Goal: Book appointment/travel/reservation

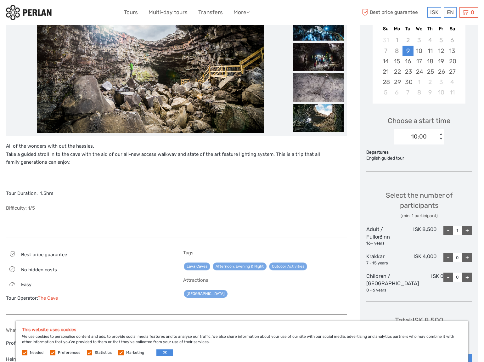
scroll to position [31, 0]
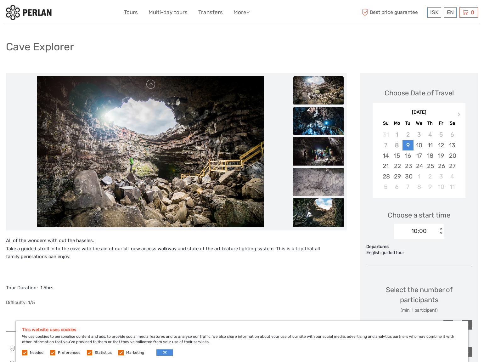
click at [330, 130] on img at bounding box center [319, 121] width 50 height 28
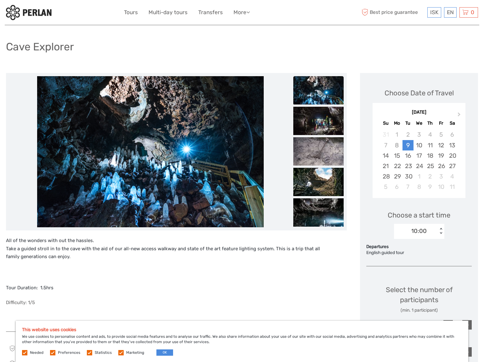
click at [330, 130] on img at bounding box center [319, 121] width 50 height 28
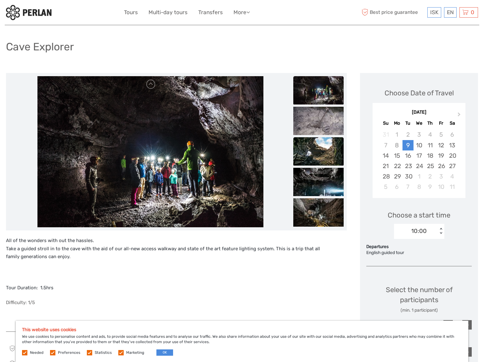
click at [327, 152] on img at bounding box center [319, 151] width 50 height 28
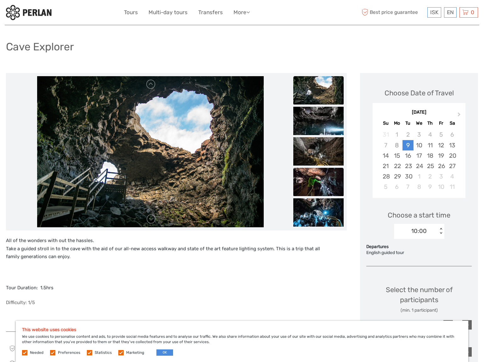
click at [321, 185] on img at bounding box center [319, 182] width 50 height 28
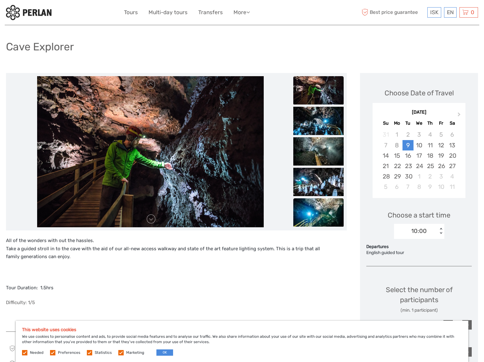
click at [313, 207] on img at bounding box center [319, 212] width 50 height 28
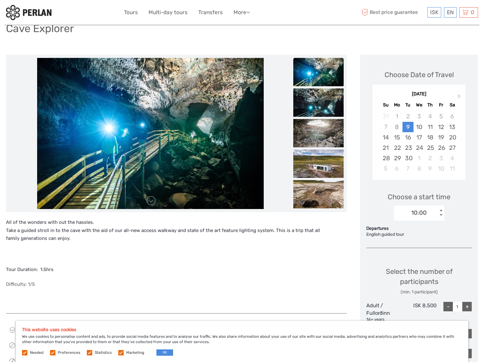
scroll to position [0, 0]
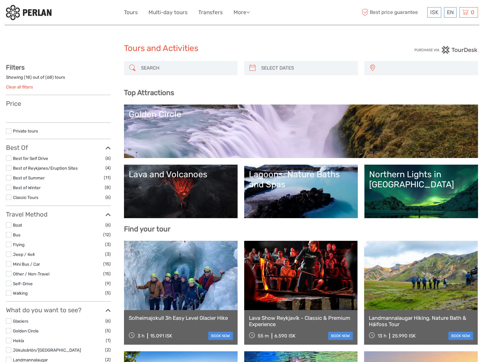
select select
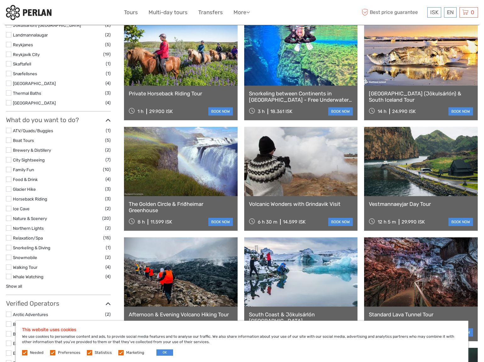
scroll to position [378, 0]
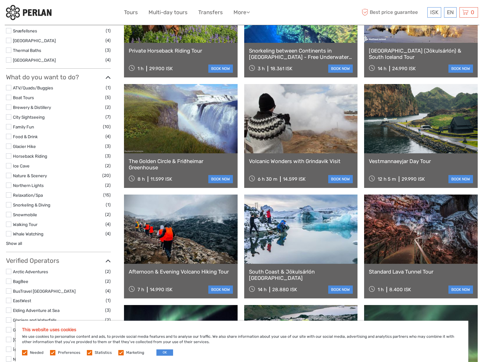
click at [8, 128] on label at bounding box center [8, 126] width 5 height 5
click at [0, 0] on input "checkbox" at bounding box center [0, 0] width 0 height 0
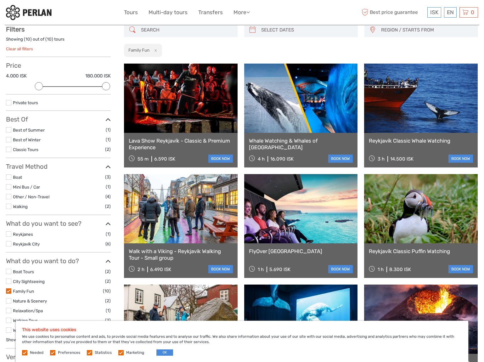
scroll to position [36, 0]
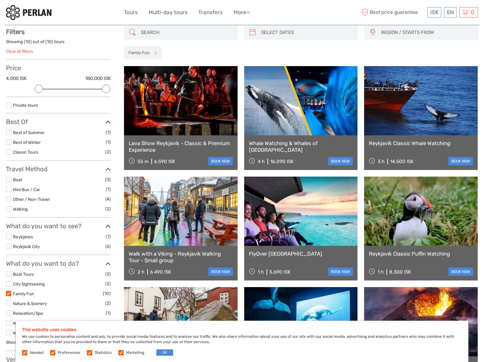
type input "08/09/2025"
click at [290, 31] on input "search" at bounding box center [307, 32] width 96 height 11
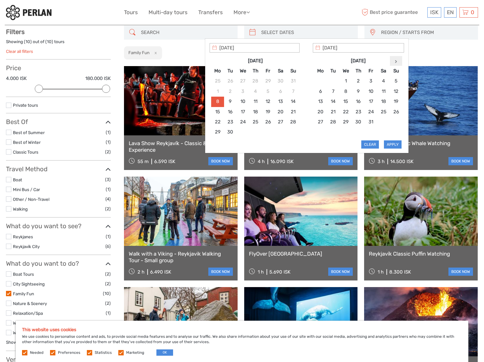
click at [396, 63] on th at bounding box center [396, 61] width 13 height 10
type input "12/11/2025"
type input "10/11/2025"
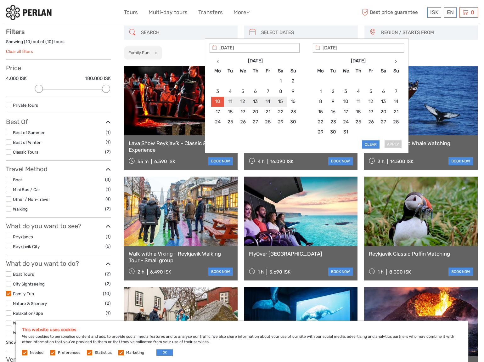
type input "14/11/2025"
type input "10/11/2025"
click at [393, 144] on button "Apply" at bounding box center [393, 144] width 18 height 8
type input "10/11/2025 - 14/11/2025"
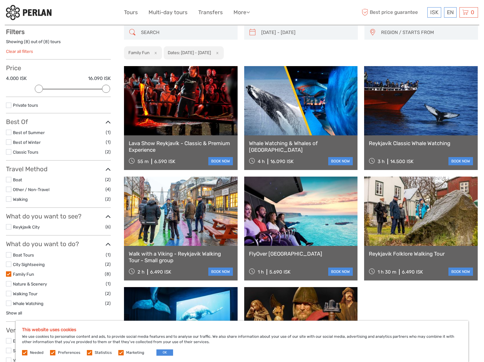
click at [7, 274] on label at bounding box center [8, 273] width 5 height 5
click at [0, 0] on input "checkbox" at bounding box center [0, 0] width 0 height 0
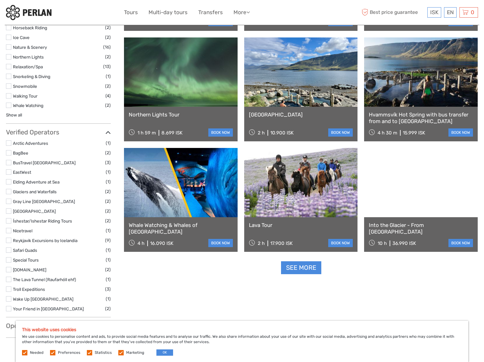
scroll to position [539, 0]
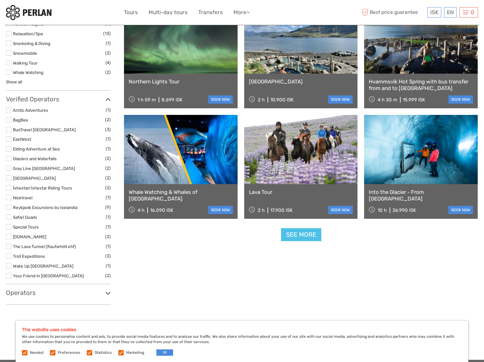
click at [306, 237] on link "See more" at bounding box center [301, 234] width 40 height 13
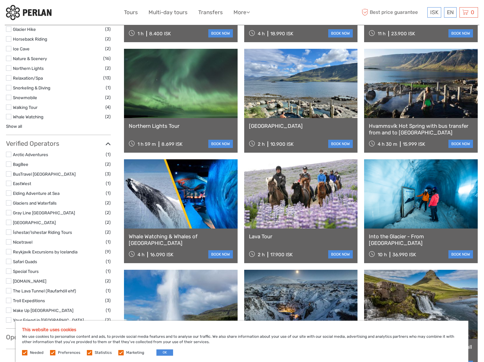
scroll to position [351, 0]
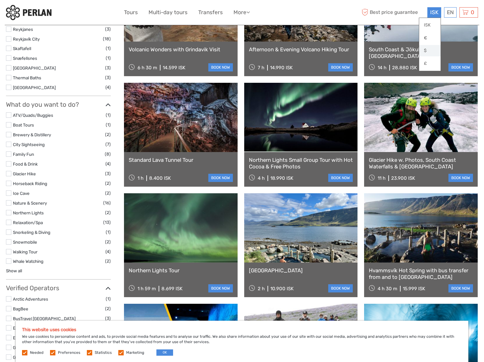
click at [426, 49] on link "$" at bounding box center [430, 50] width 21 height 11
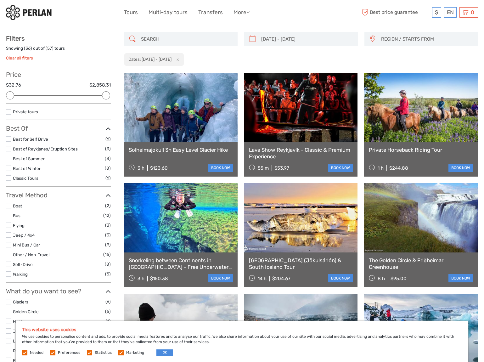
scroll to position [0, 0]
